Goal: Information Seeking & Learning: Learn about a topic

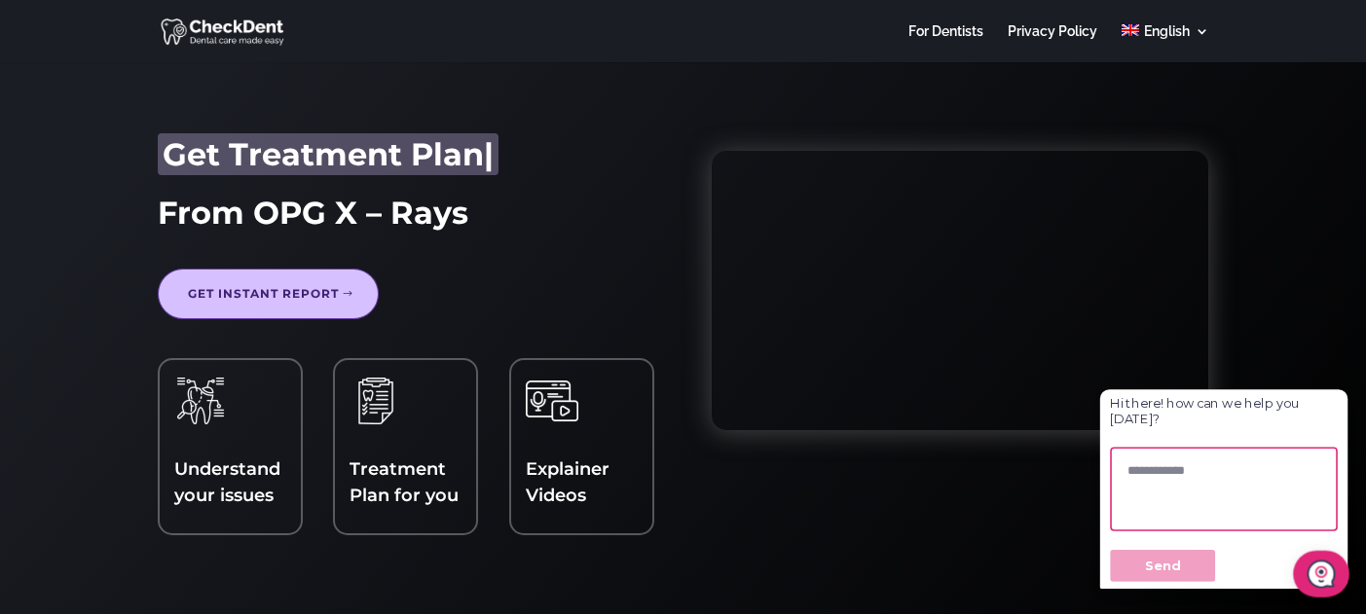
click at [225, 279] on link "Get Instant report" at bounding box center [268, 294] width 221 height 51
